Goal: Check status

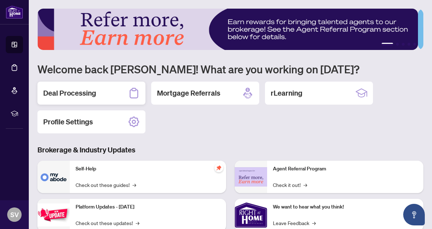
click at [100, 91] on div "Deal Processing" at bounding box center [91, 93] width 108 height 23
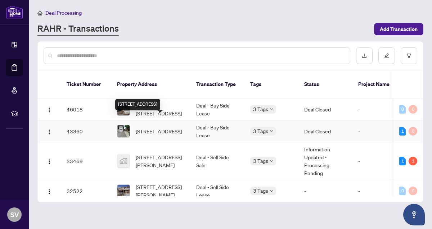
click at [155, 127] on span "[STREET_ADDRESS]" at bounding box center [159, 131] width 46 height 8
